Goal: Information Seeking & Learning: Learn about a topic

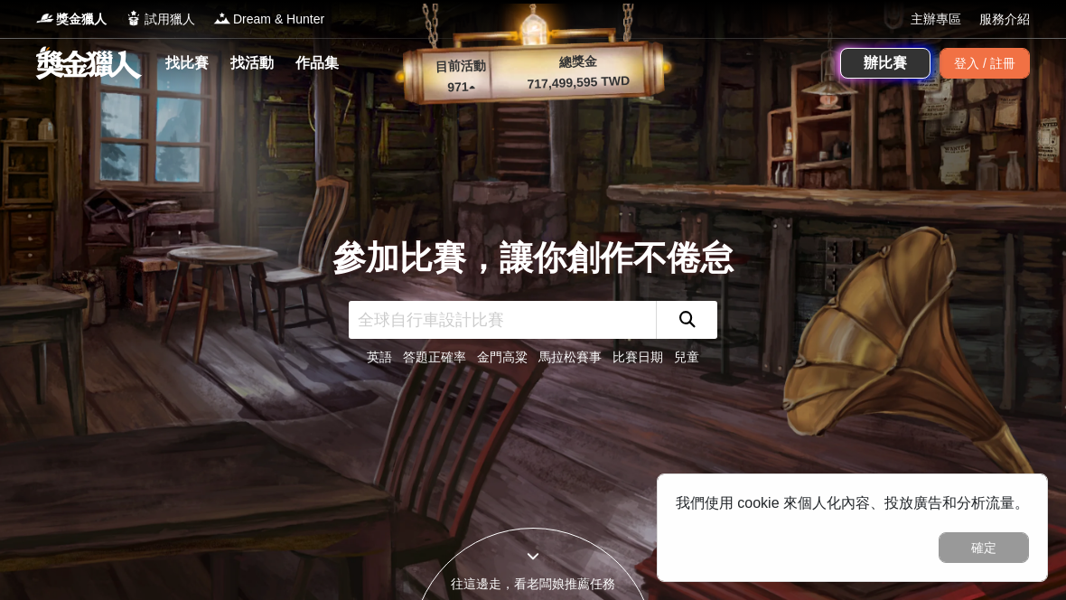
click at [997, 66] on div "登入 / 註冊" at bounding box center [984, 63] width 90 height 31
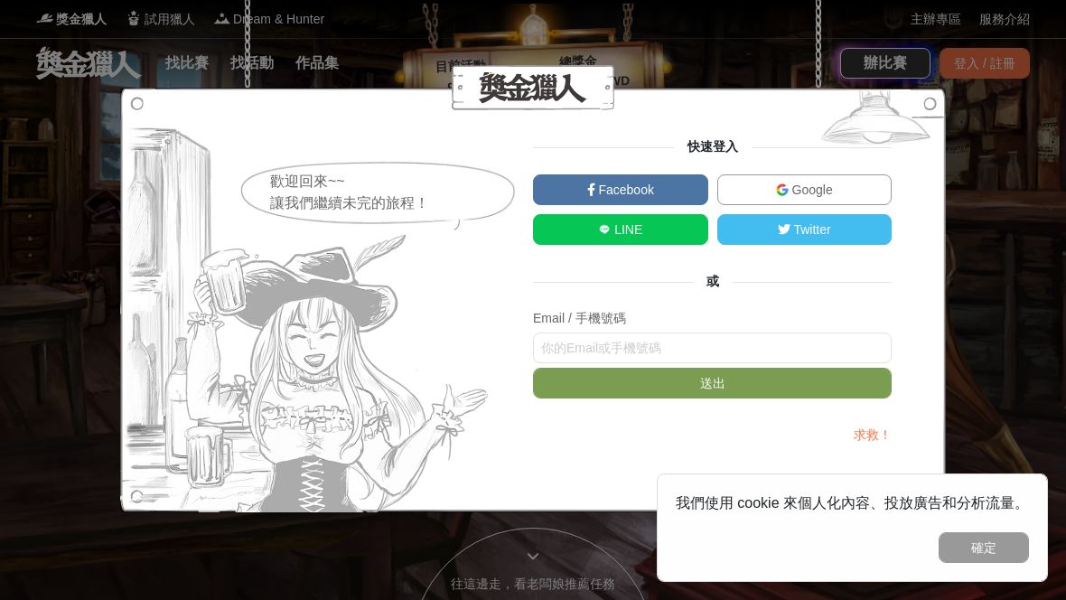
click at [795, 186] on span "Google" at bounding box center [810, 189] width 44 height 14
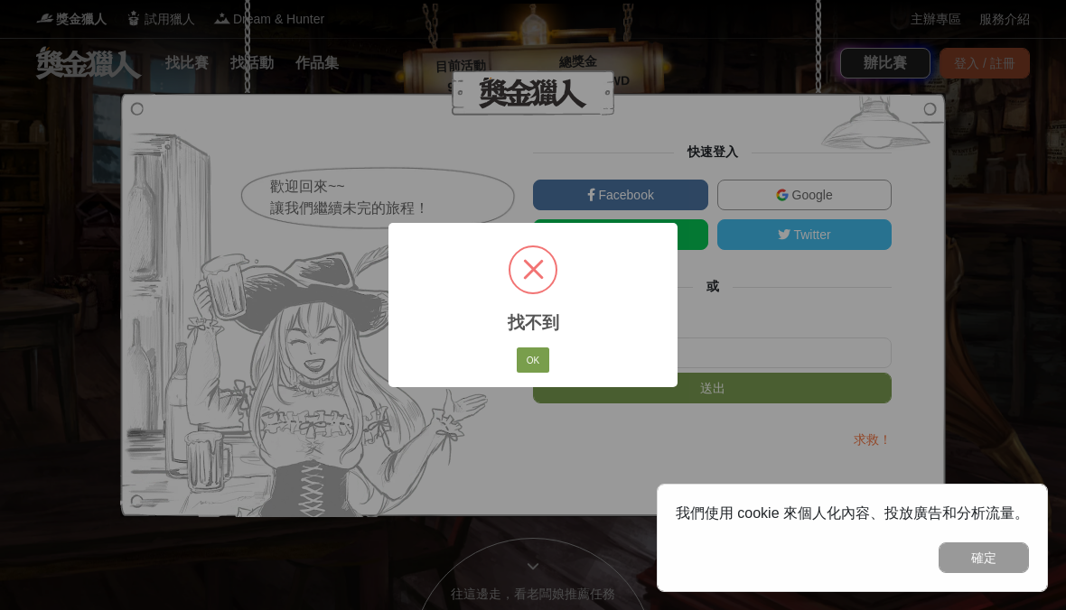
click at [953, 103] on div "× 找不到 OK No Cancel" at bounding box center [533, 305] width 1066 height 610
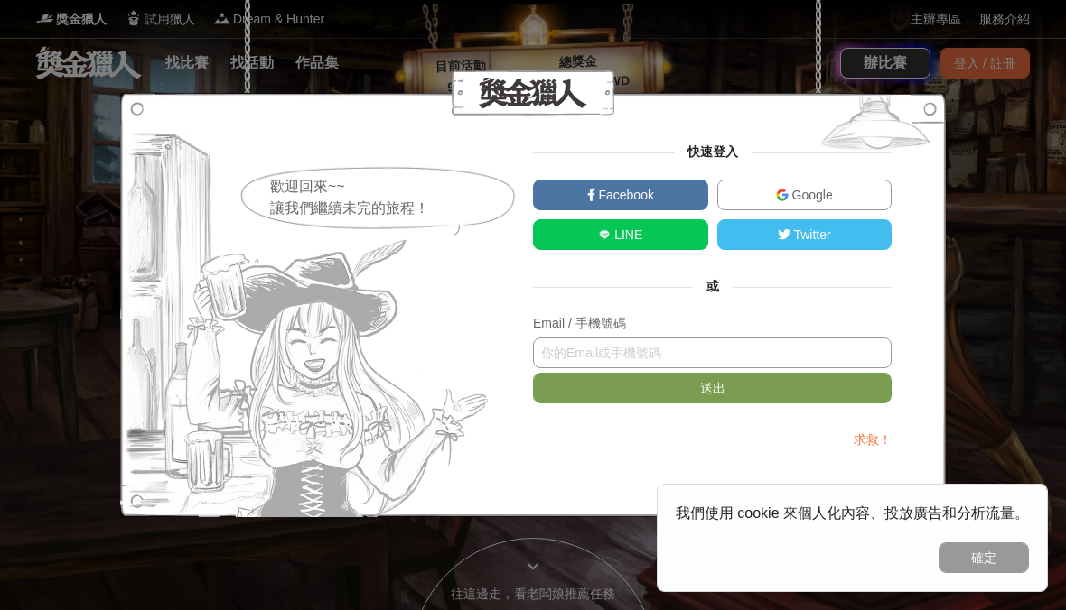
click at [827, 350] on input "text" at bounding box center [712, 353] width 358 height 31
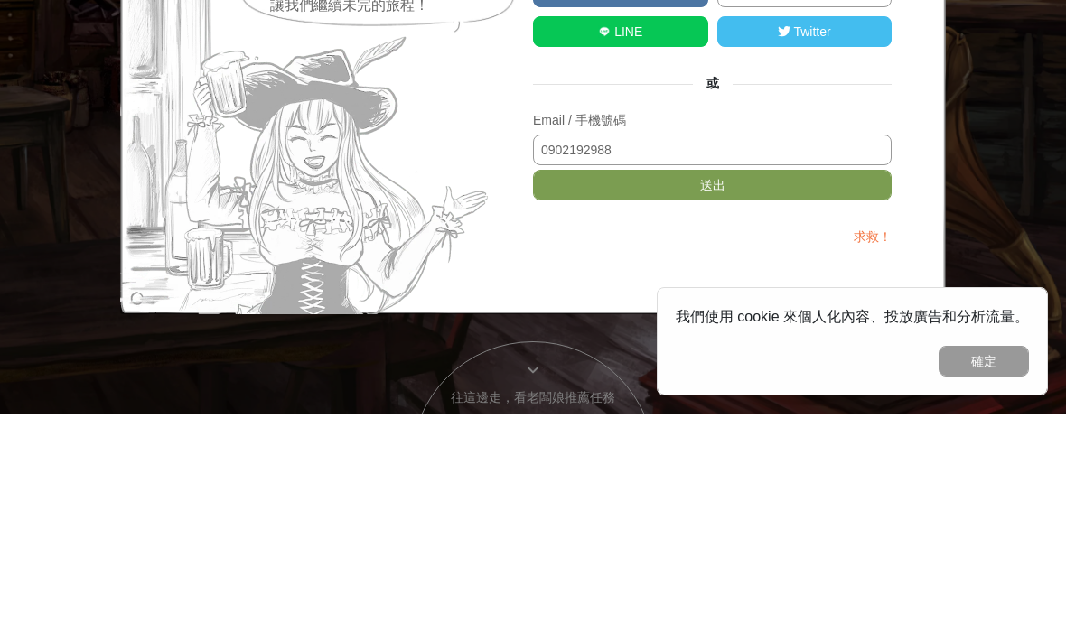
type input "0902192988"
click at [802, 379] on button "送出" at bounding box center [712, 394] width 358 height 31
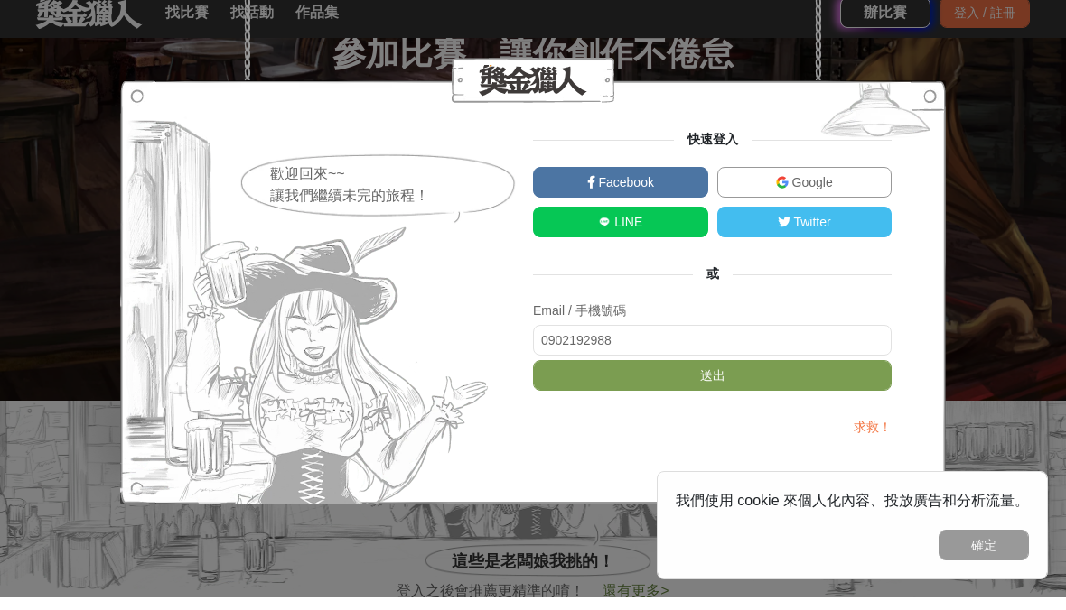
scroll to position [210, 0]
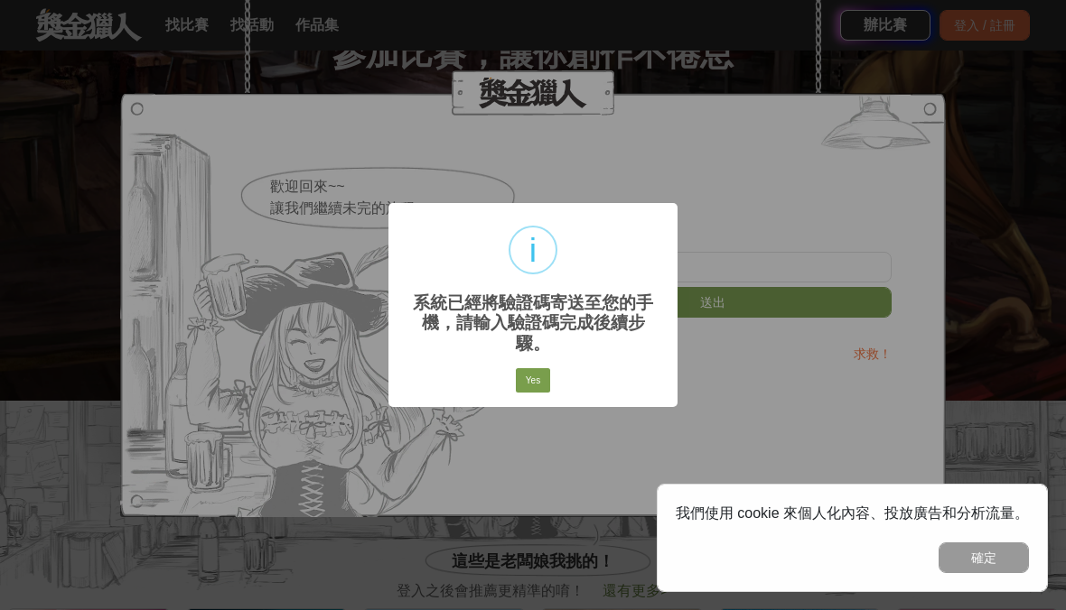
click at [540, 373] on button "Yes" at bounding box center [533, 380] width 34 height 25
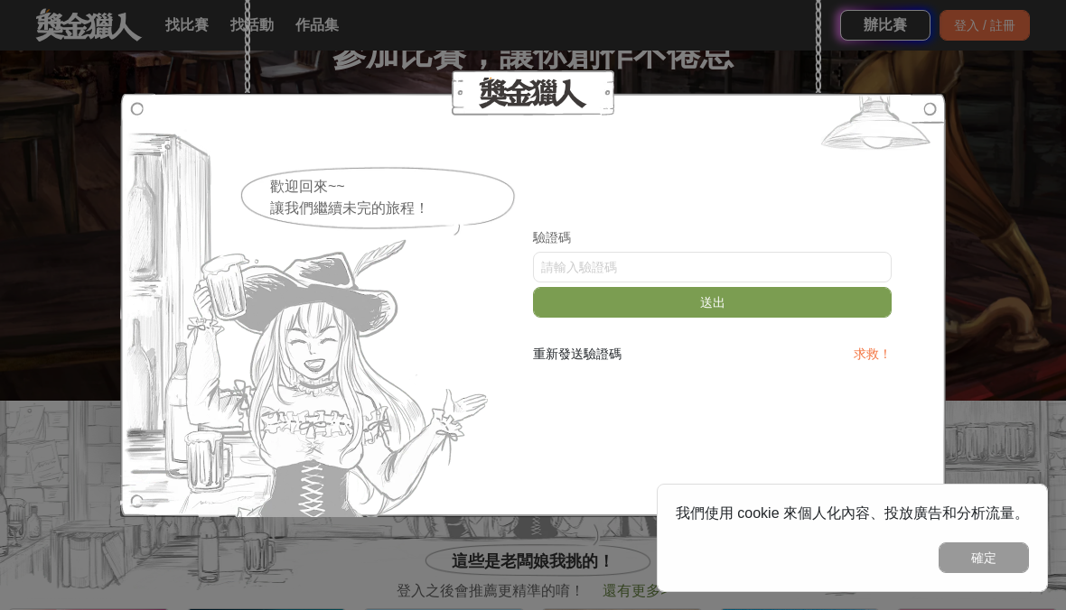
click at [877, 354] on link "求救！" at bounding box center [872, 354] width 38 height 14
click at [480, 70] on div at bounding box center [532, 92] width 825 height 45
click at [985, 126] on div "歡迎回來~~ 讓我們繼續未完的旅程！ 驗證碼 送出 重新發送驗證碼 求救！" at bounding box center [533, 305] width 1066 height 610
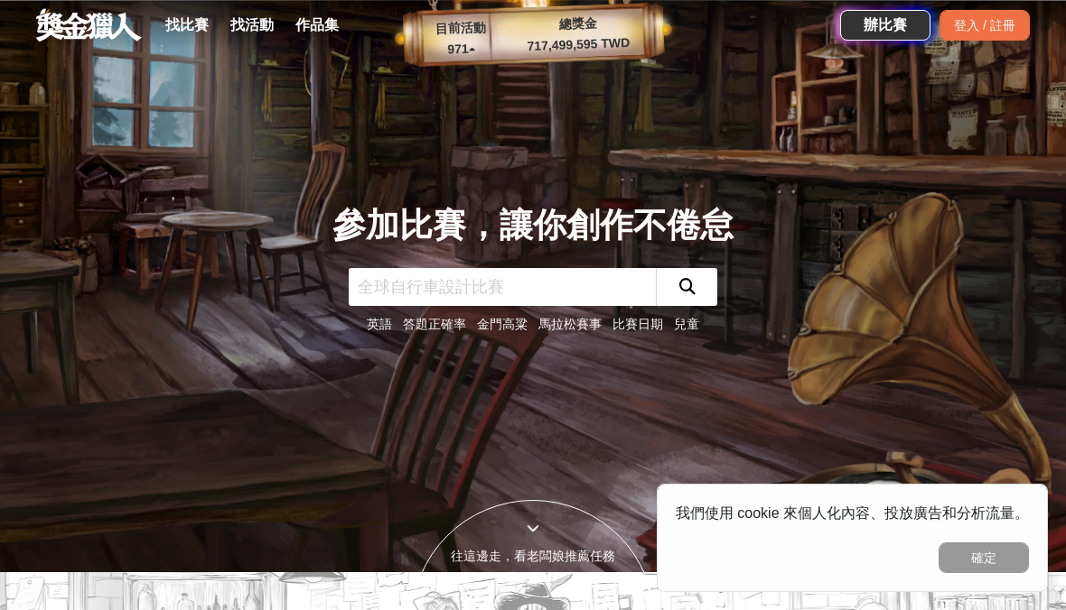
scroll to position [0, 0]
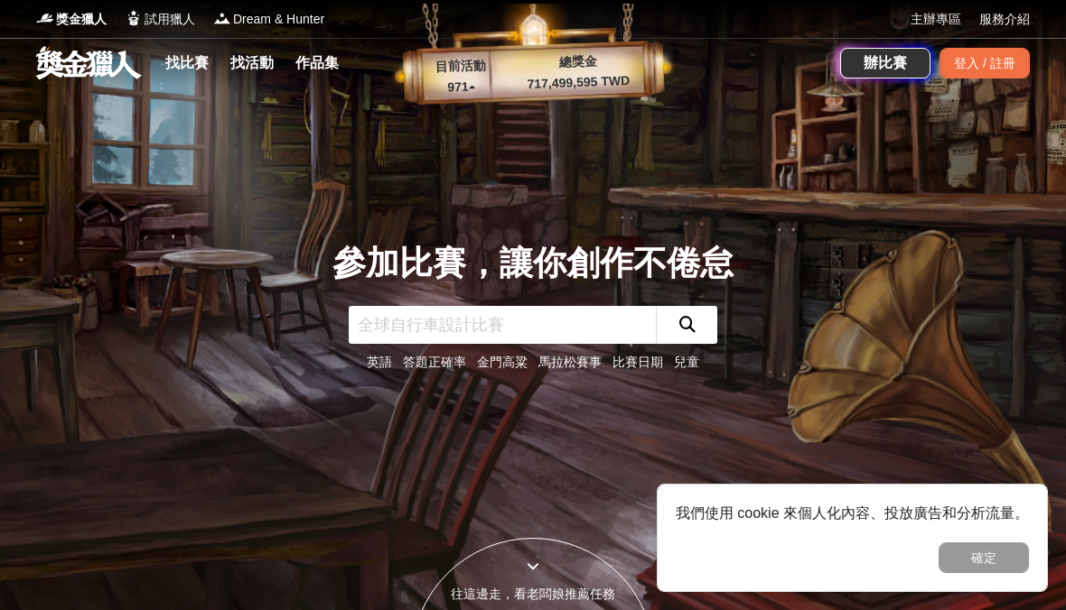
click at [191, 63] on link "找比賽" at bounding box center [187, 63] width 58 height 25
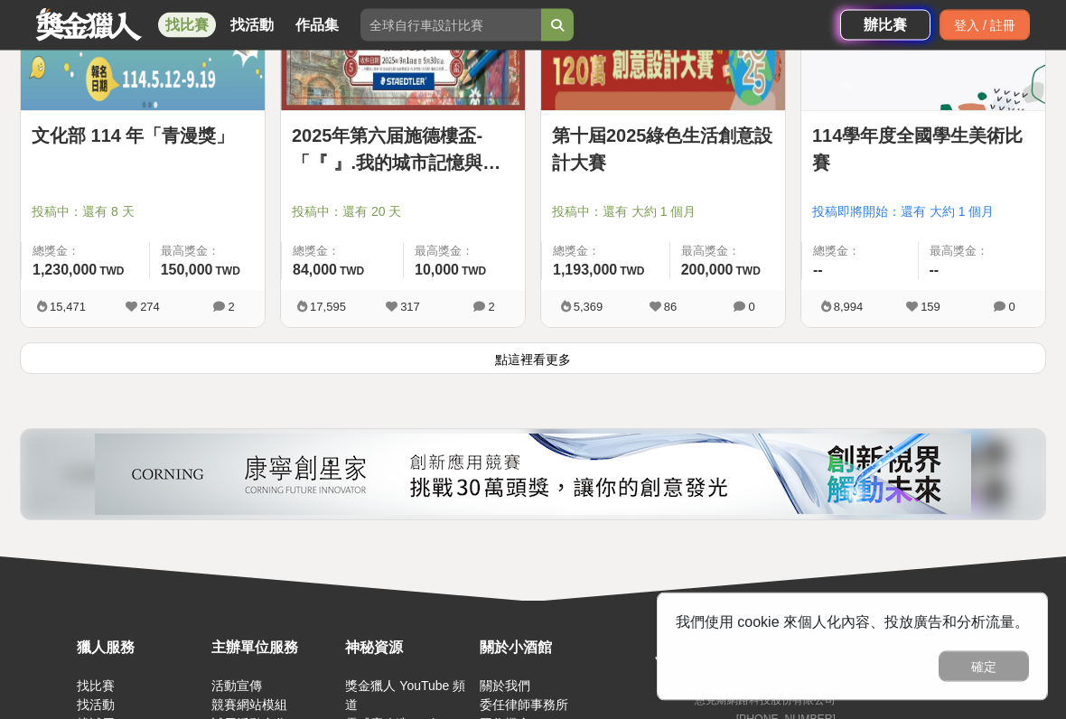
scroll to position [2353, 0]
click at [613, 347] on button "點這裡看更多" at bounding box center [533, 358] width 1026 height 32
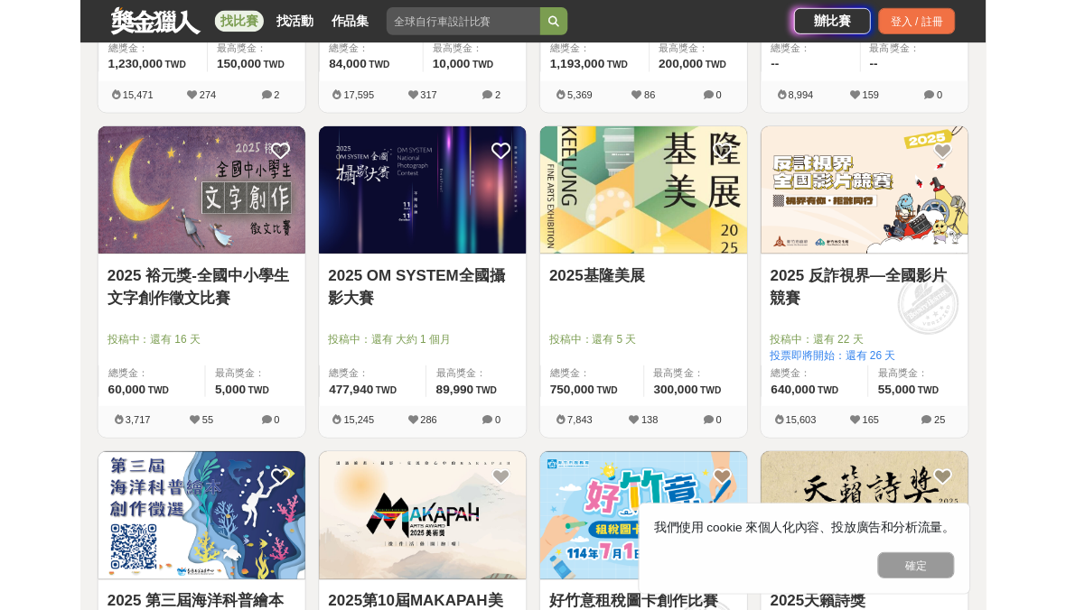
scroll to position [2538, 0]
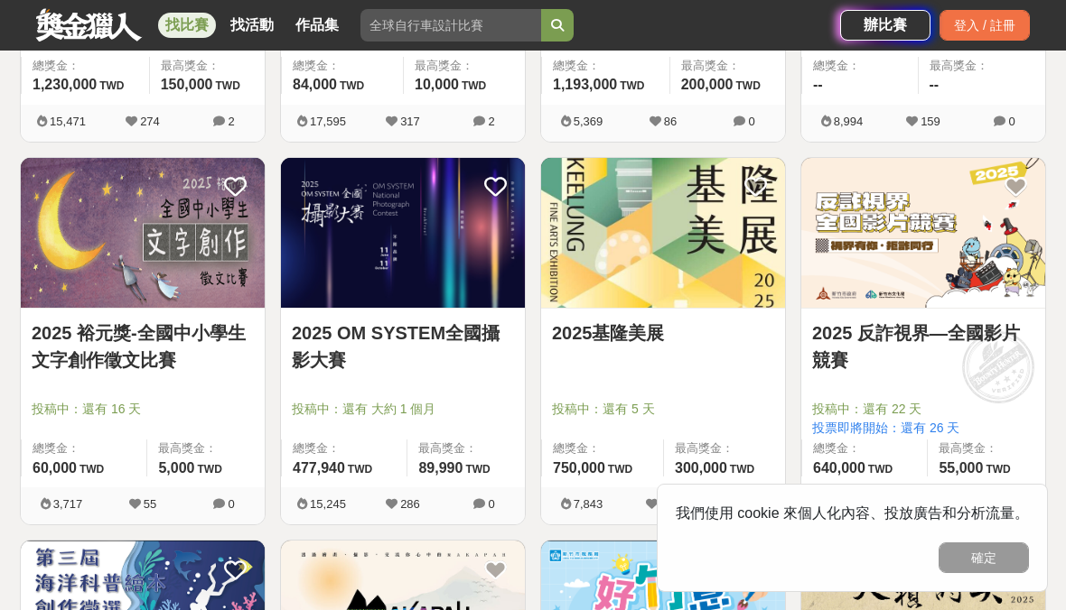
click at [660, 283] on img at bounding box center [663, 233] width 244 height 151
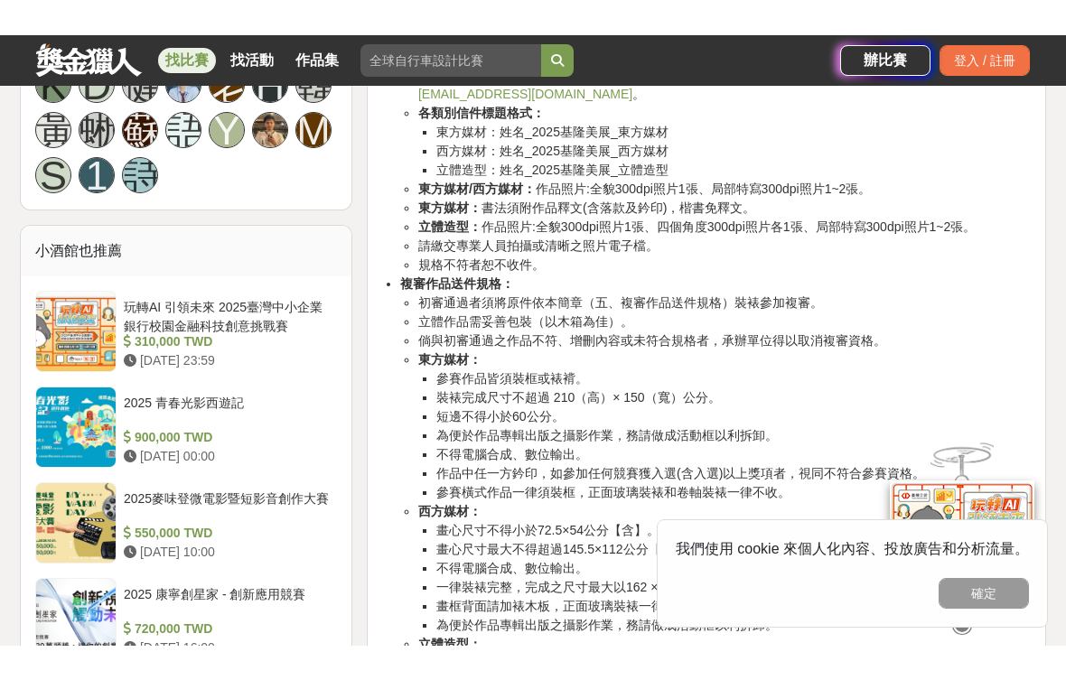
scroll to position [1393, 0]
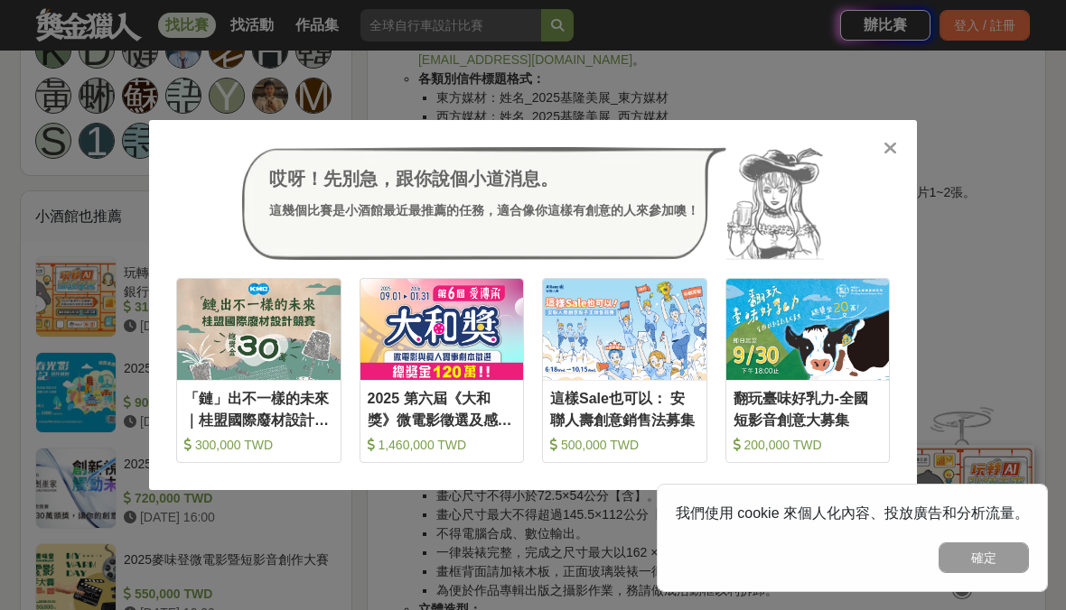
click at [889, 147] on icon at bounding box center [890, 148] width 14 height 18
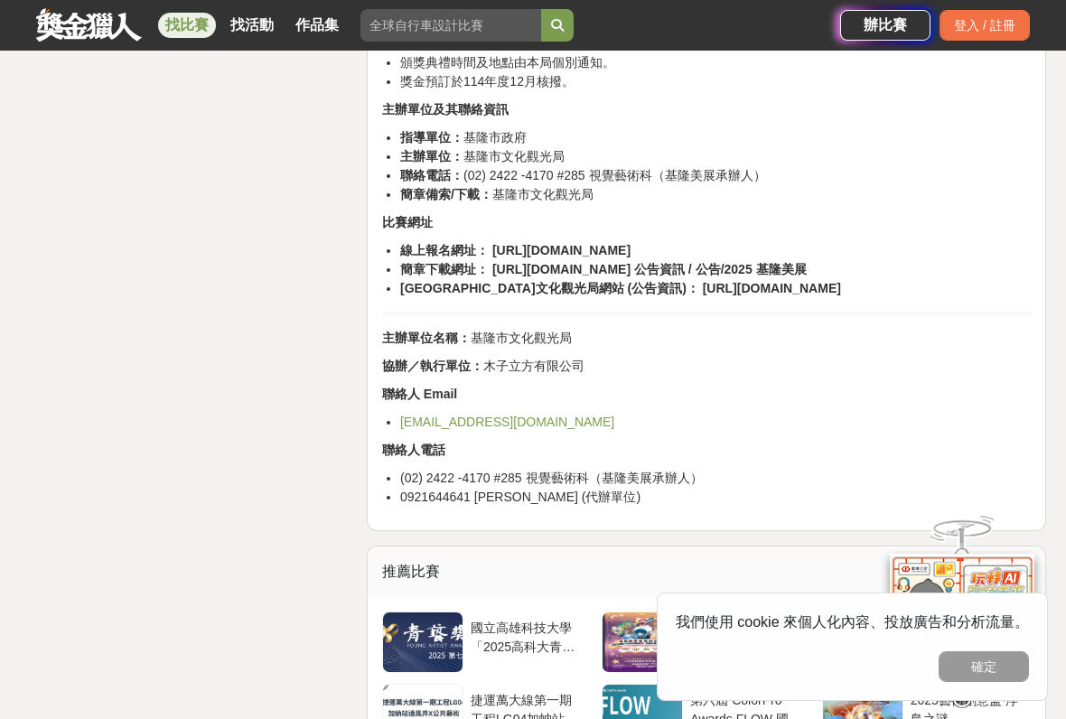
scroll to position [3263, 0]
